Goal: Navigation & Orientation: Find specific page/section

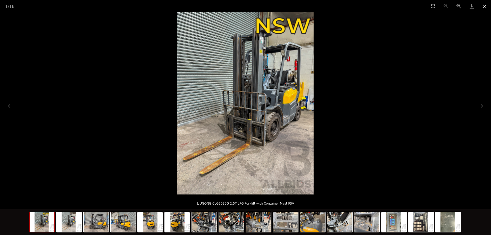
click at [485, 5] on button "Close gallery" at bounding box center [484, 6] width 13 height 12
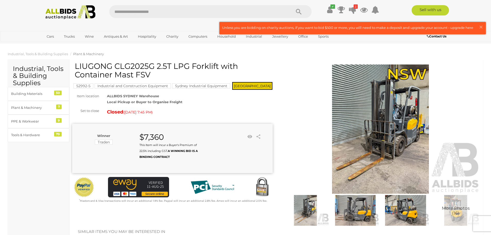
click at [58, 12] on img at bounding box center [71, 12] width 56 height 14
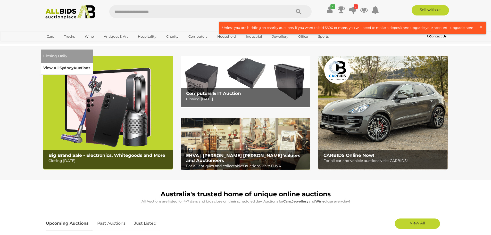
click at [90, 64] on link "View All Sydney Auctions" at bounding box center [66, 68] width 47 height 8
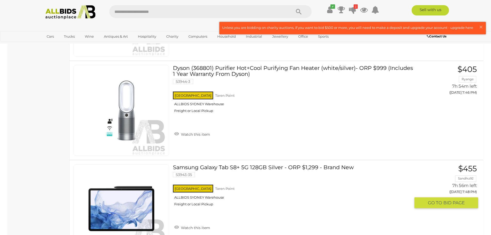
scroll to position [2501, 0]
